Goal: Transaction & Acquisition: Book appointment/travel/reservation

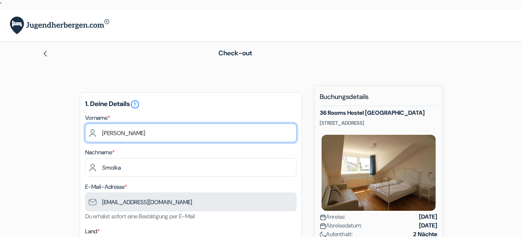
click at [172, 129] on input "[PERSON_NAME]" at bounding box center [190, 132] width 211 height 19
type input "T"
type input "Celestina"
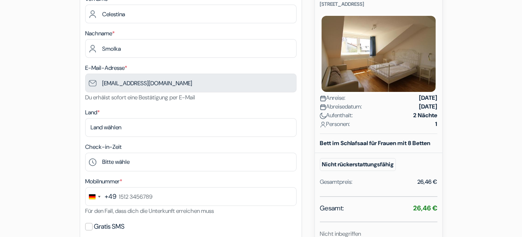
scroll to position [120, 0]
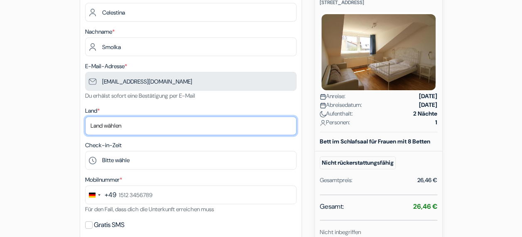
click at [142, 126] on select "Land wählen Abchasien [GEOGRAPHIC_DATA] [GEOGRAPHIC_DATA] [GEOGRAPHIC_DATA] Ame…" at bounding box center [190, 125] width 211 height 19
select select "de"
click at [85, 117] on select "Land wählen Abchasien [GEOGRAPHIC_DATA] [GEOGRAPHIC_DATA] [GEOGRAPHIC_DATA] Ame…" at bounding box center [190, 125] width 211 height 19
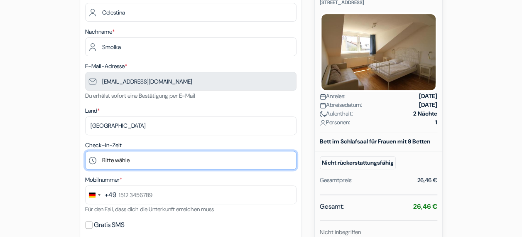
click at [132, 156] on select "Bitte wähle 15:00 16:00 17:00 18:00 19:00 20:00 21:00 22:00 23:00" at bounding box center [190, 160] width 211 height 19
click at [85, 152] on select "Bitte wähle 15:00 16:00 17:00 18:00 19:00 20:00 21:00 22:00 23:00" at bounding box center [190, 160] width 211 height 19
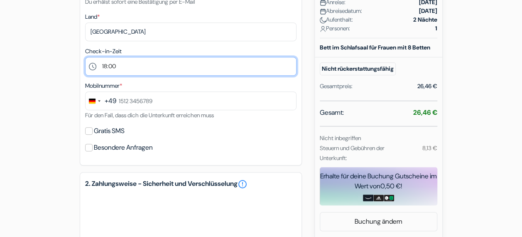
scroll to position [214, 0]
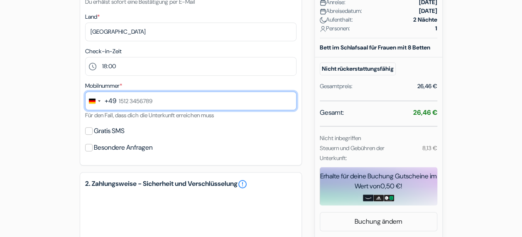
click at [140, 103] on input "text" at bounding box center [190, 100] width 211 height 19
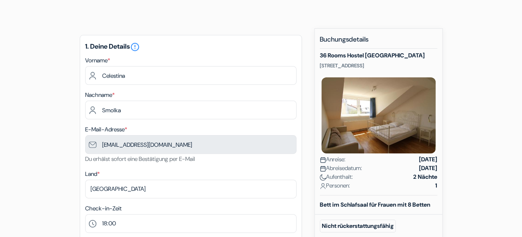
scroll to position [57, 0]
drag, startPoint x: 319, startPoint y: 65, endPoint x: 421, endPoint y: 68, distance: 101.4
click at [421, 68] on p "[STREET_ADDRESS]" at bounding box center [379, 66] width 118 height 7
copy p "[STREET_ADDRESS]"
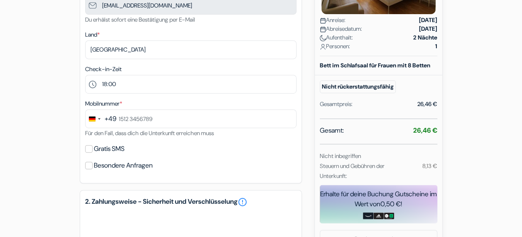
scroll to position [196, 0]
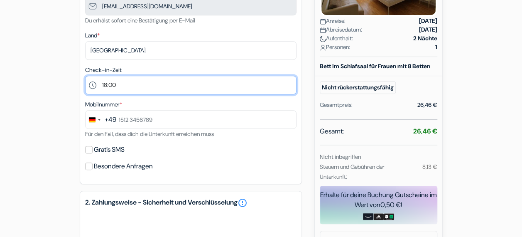
click at [144, 86] on select "Bitte wähle 15:00 16:00 17:00 18:00 19:00 20:00 21:00 22:00 23:00" at bounding box center [190, 85] width 211 height 19
select select "20"
click at [85, 76] on select "Bitte wähle 15:00 16:00 17:00 18:00 19:00 20:00 21:00 22:00 23:00" at bounding box center [190, 85] width 211 height 19
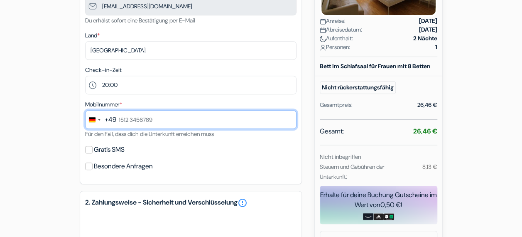
click at [173, 120] on input "text" at bounding box center [190, 119] width 211 height 19
type input "[PHONE_NUMBER]"
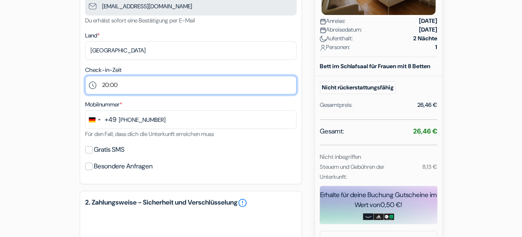
click at [142, 83] on select "Bitte wähle 15:00 16:00 17:00 18:00 19:00 20:00 21:00 22:00 23:00" at bounding box center [190, 85] width 211 height 19
select select "21"
click at [85, 76] on select "Bitte wähle 15:00 16:00 17:00 18:00 19:00 20:00 21:00 22:00 23:00" at bounding box center [190, 85] width 211 height 19
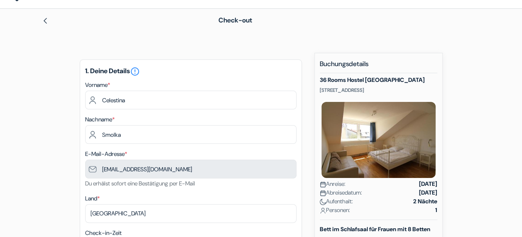
scroll to position [358, 0]
